Goal: Information Seeking & Learning: Learn about a topic

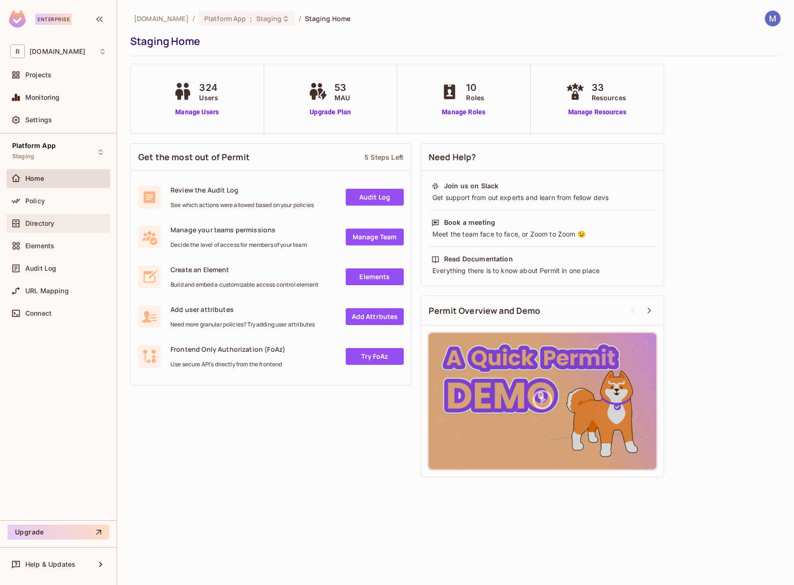
click at [53, 220] on span "Directory" at bounding box center [39, 223] width 29 height 7
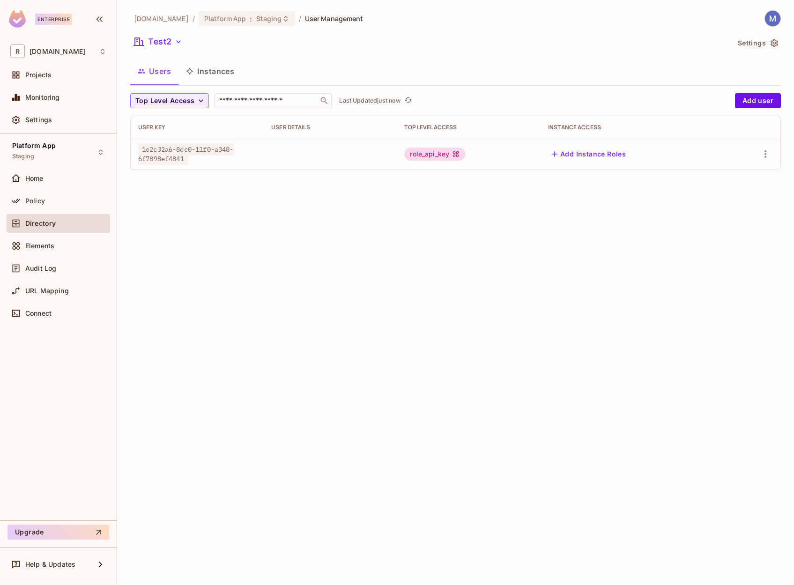
click at [196, 149] on span "1e2c32a6-8dc0-11f0-a348-6f7898ef4841" at bounding box center [186, 154] width 96 height 22
copy span "1e2c32a6-8dc0-11f0-a348-6f7898ef4841"
click at [224, 73] on button "Instances" at bounding box center [209, 70] width 63 height 23
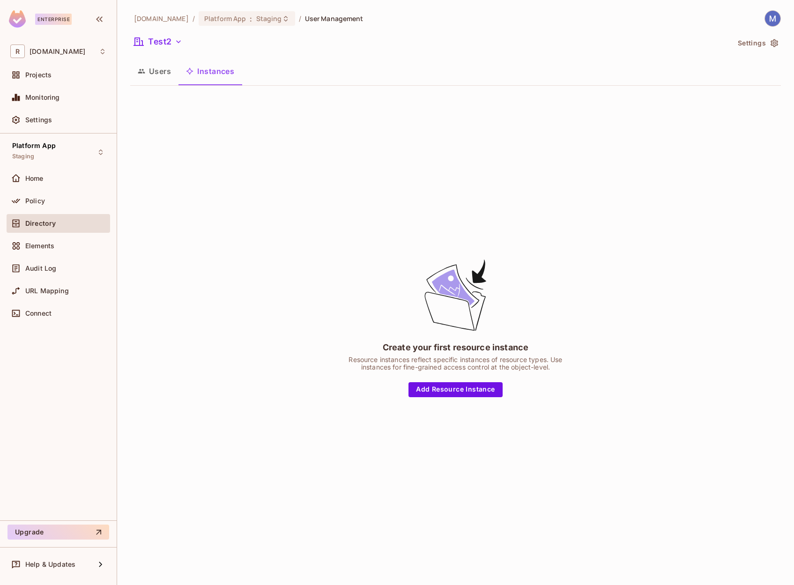
click at [145, 72] on icon "button" at bounding box center [141, 70] width 7 height 7
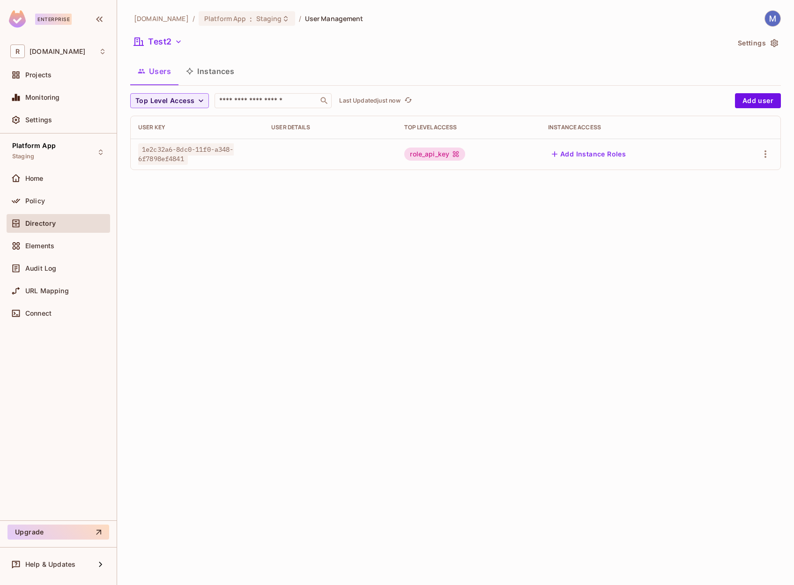
click at [222, 167] on td "1e2c32a6-8dc0-11f0-a348-6f7898ef4841" at bounding box center [197, 154] width 133 height 31
click at [175, 41] on icon "button" at bounding box center [178, 41] width 9 height 9
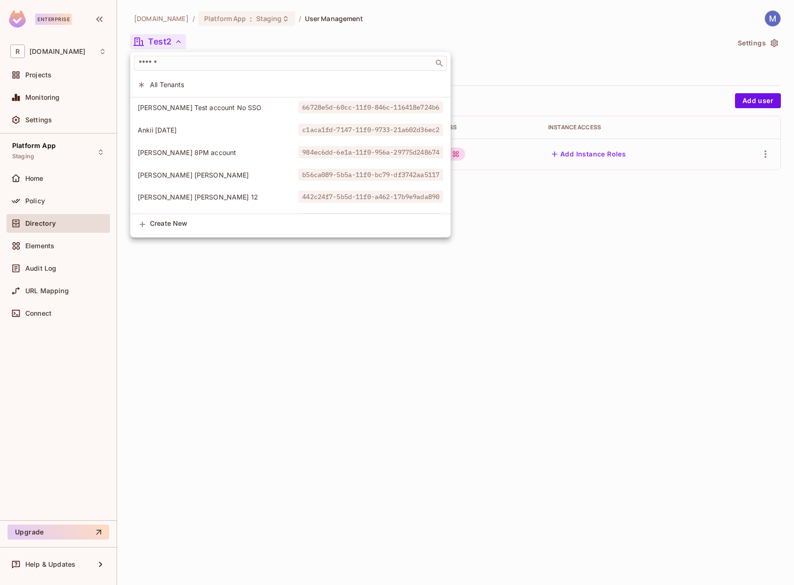
click at [158, 43] on div at bounding box center [397, 292] width 794 height 585
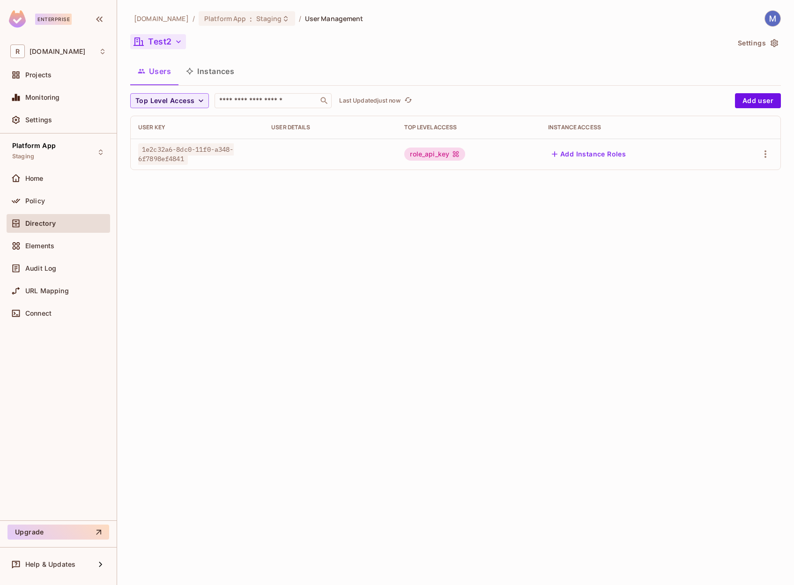
click at [163, 44] on button "Test2" at bounding box center [158, 41] width 56 height 15
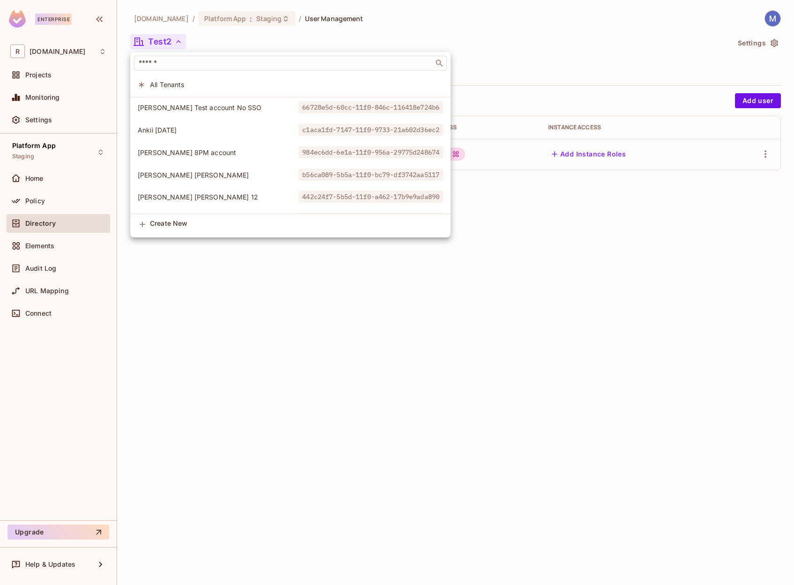
click at [163, 44] on div at bounding box center [397, 292] width 794 height 585
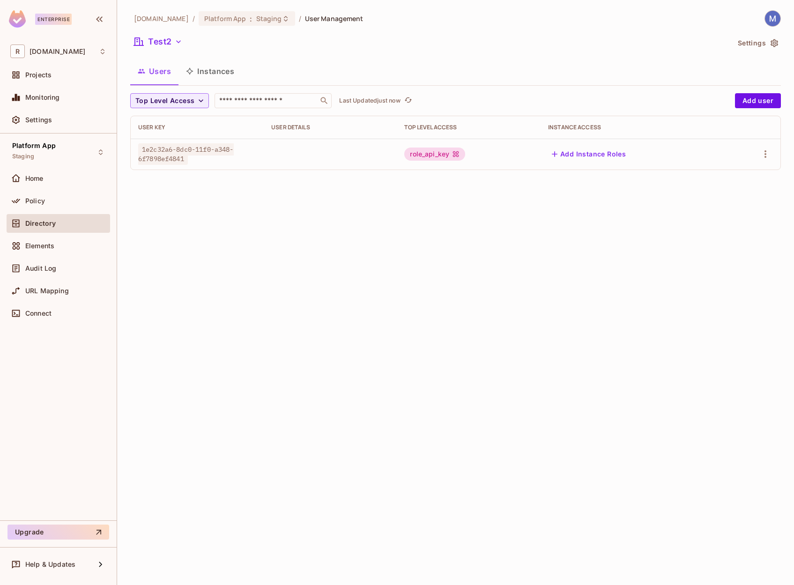
click at [210, 69] on button "Instances" at bounding box center [209, 70] width 63 height 23
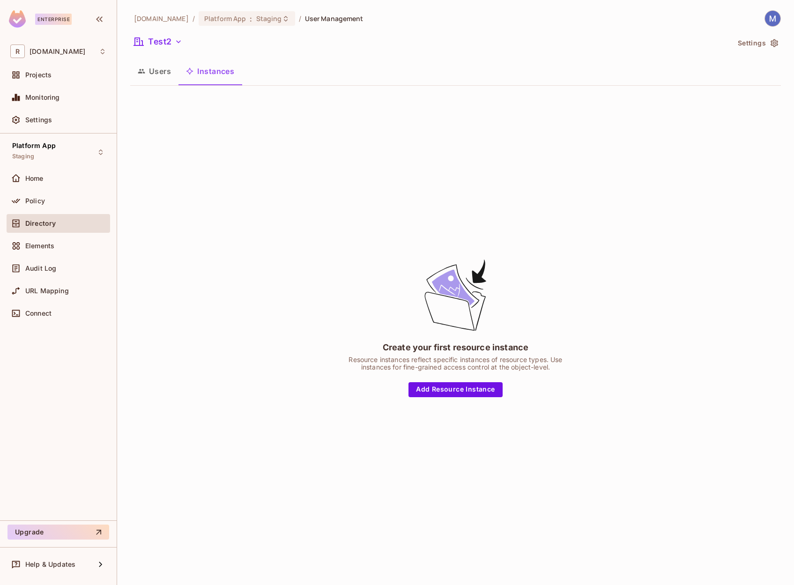
click at [150, 72] on button "Users" at bounding box center [154, 70] width 48 height 23
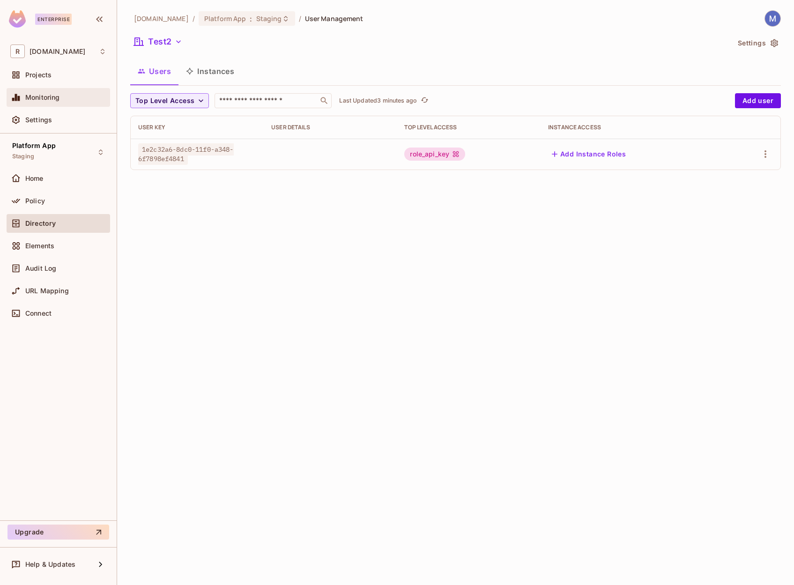
click at [66, 98] on div "Monitoring" at bounding box center [65, 97] width 81 height 7
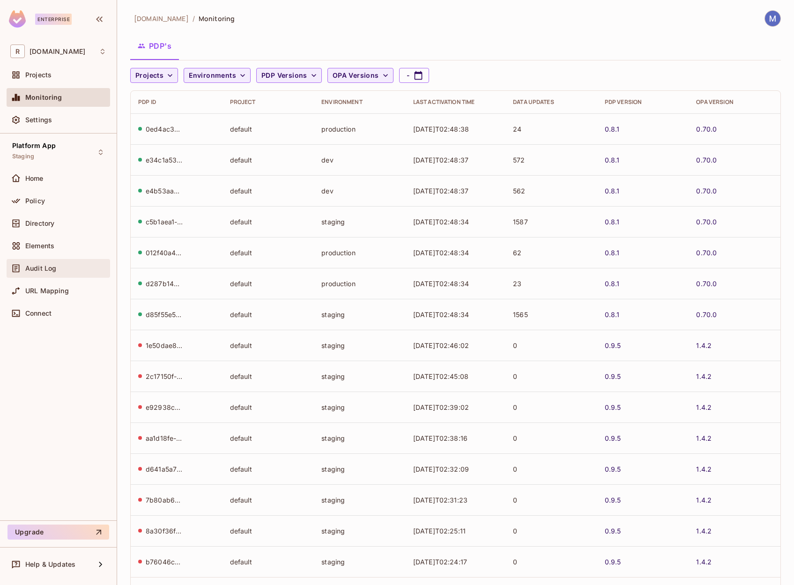
click at [56, 265] on div "Audit Log" at bounding box center [65, 268] width 81 height 7
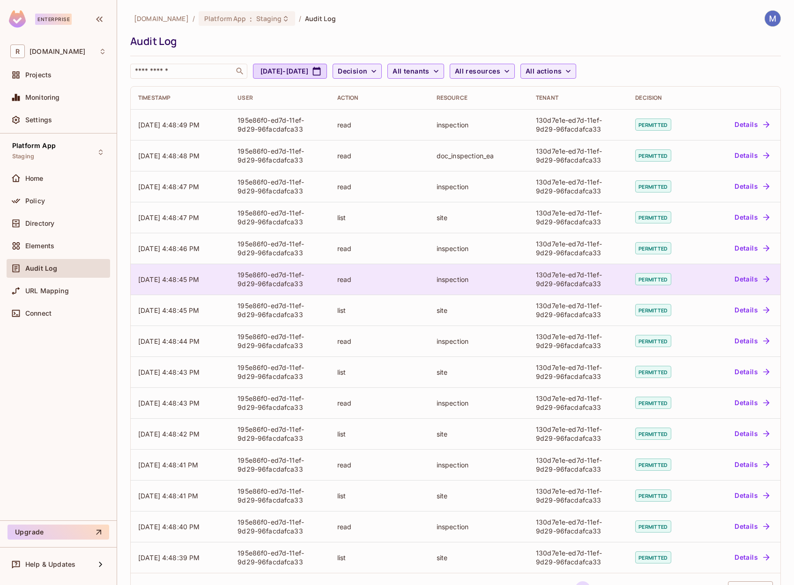
scroll to position [32, 0]
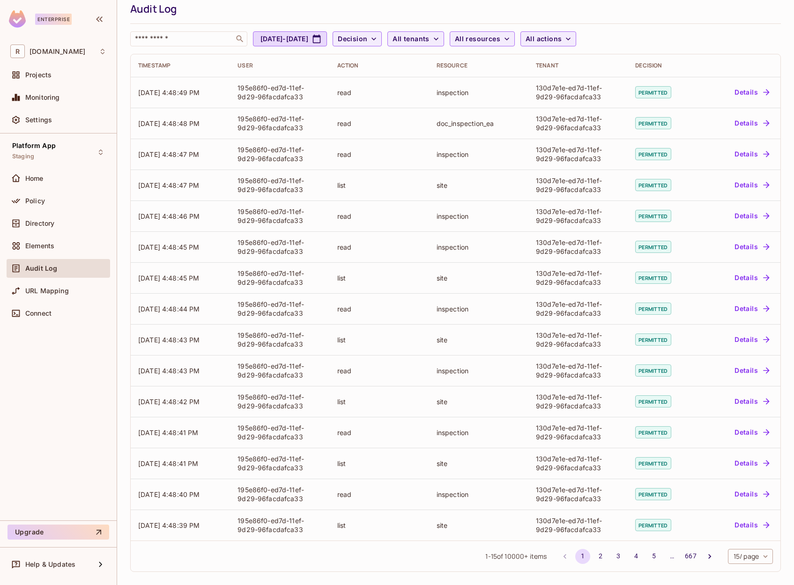
click at [598, 552] on button "2" at bounding box center [600, 556] width 15 height 15
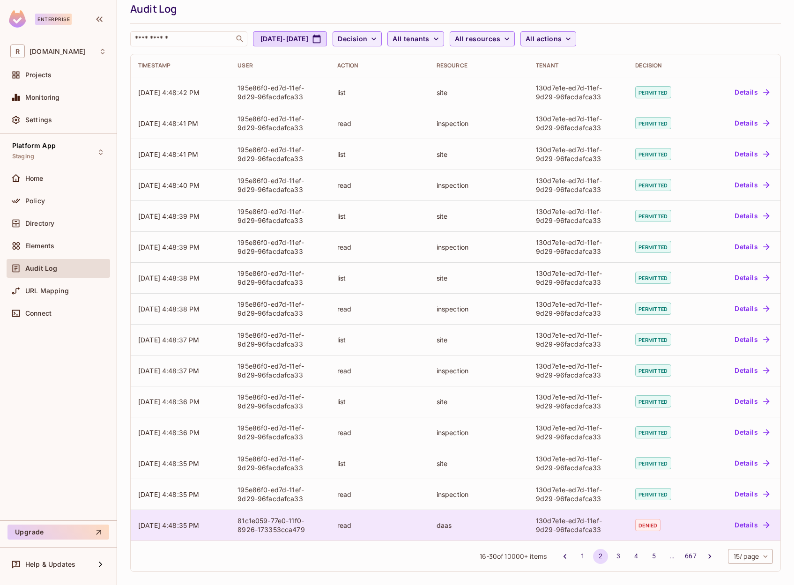
click at [552, 524] on div "130d7e1e-ed7d-11ef-9d29-96facdafca33" at bounding box center [578, 525] width 84 height 18
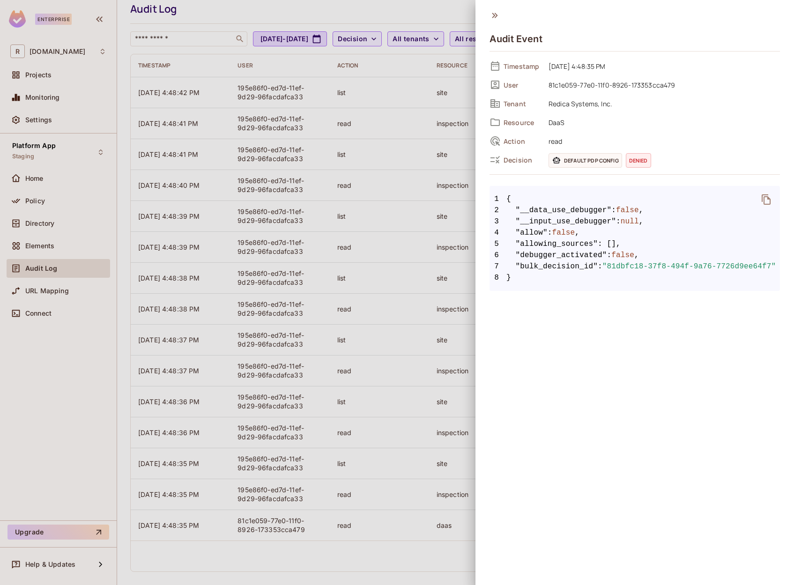
click at [556, 121] on span "DaaS" at bounding box center [662, 122] width 236 height 11
click at [561, 104] on span "Redica Systems, Inc." at bounding box center [662, 103] width 236 height 11
click at [570, 87] on span "81c1e059-77e0-11f0-8926-173353cca479" at bounding box center [662, 84] width 236 height 11
click at [570, 86] on span "81c1e059-77e0-11f0-8926-173353cca479" at bounding box center [662, 84] width 236 height 11
click at [374, 85] on div at bounding box center [397, 292] width 794 height 585
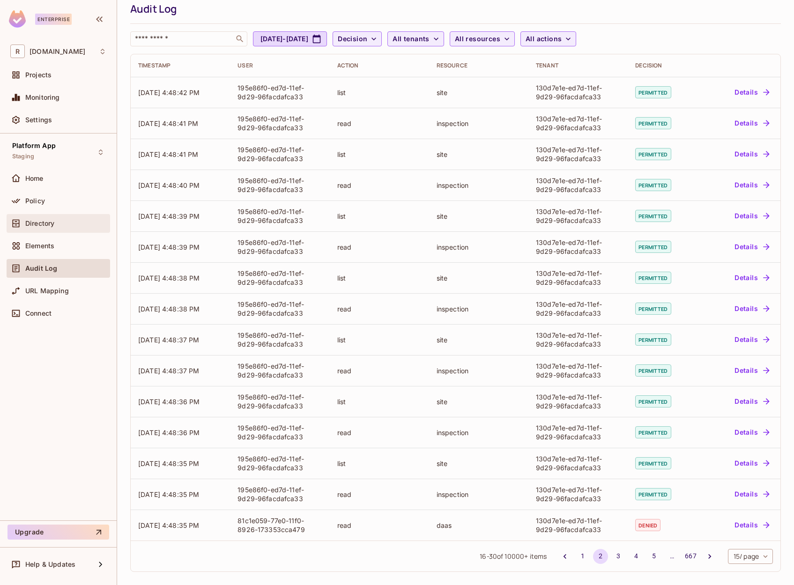
click at [56, 228] on div "Directory" at bounding box center [58, 223] width 96 height 11
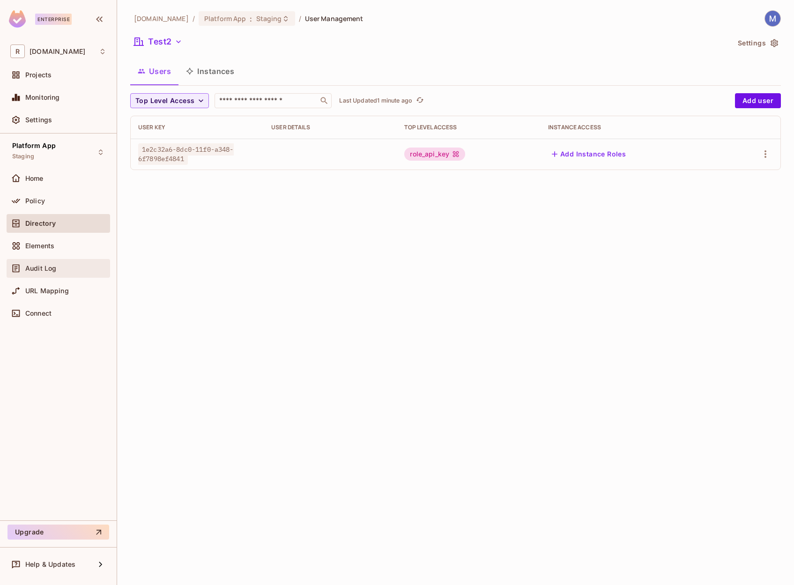
click at [32, 268] on span "Audit Log" at bounding box center [40, 268] width 31 height 7
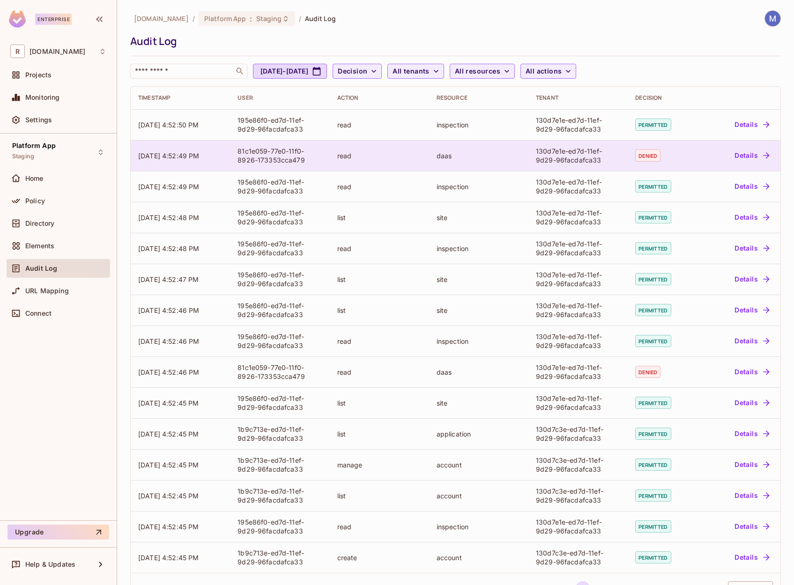
click at [644, 155] on span "denied" at bounding box center [647, 155] width 25 height 12
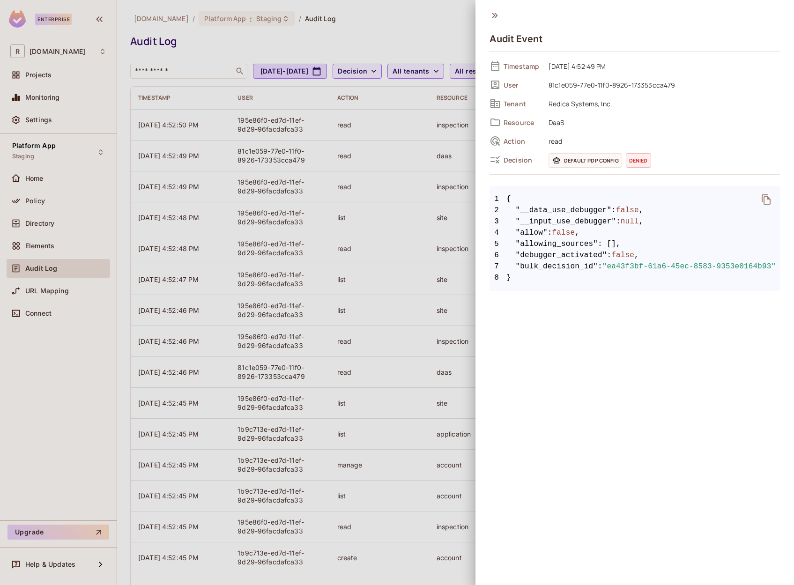
click at [399, 156] on div at bounding box center [397, 292] width 794 height 585
